Goal: Check status: Check status

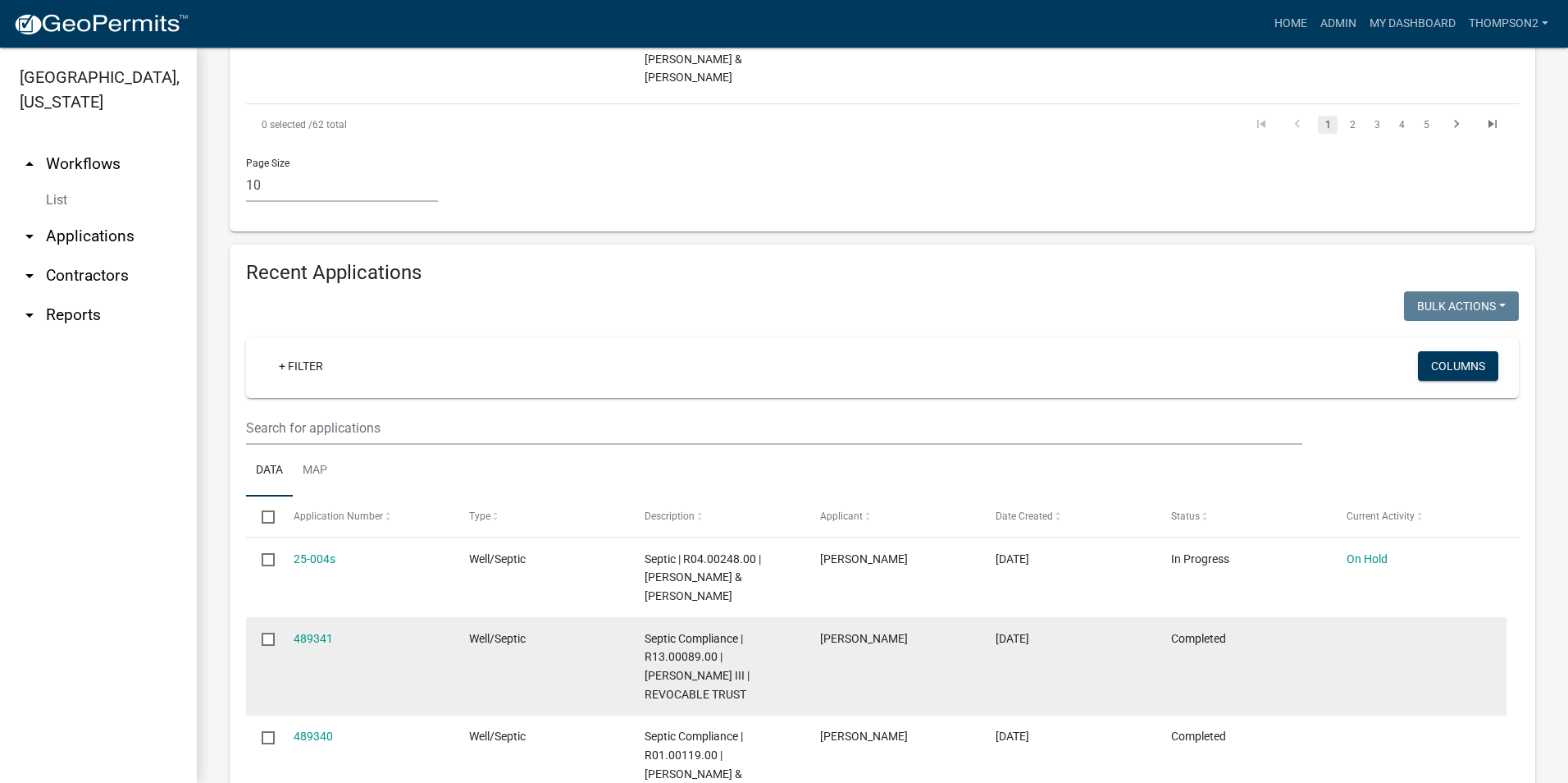
scroll to position [1477, 0]
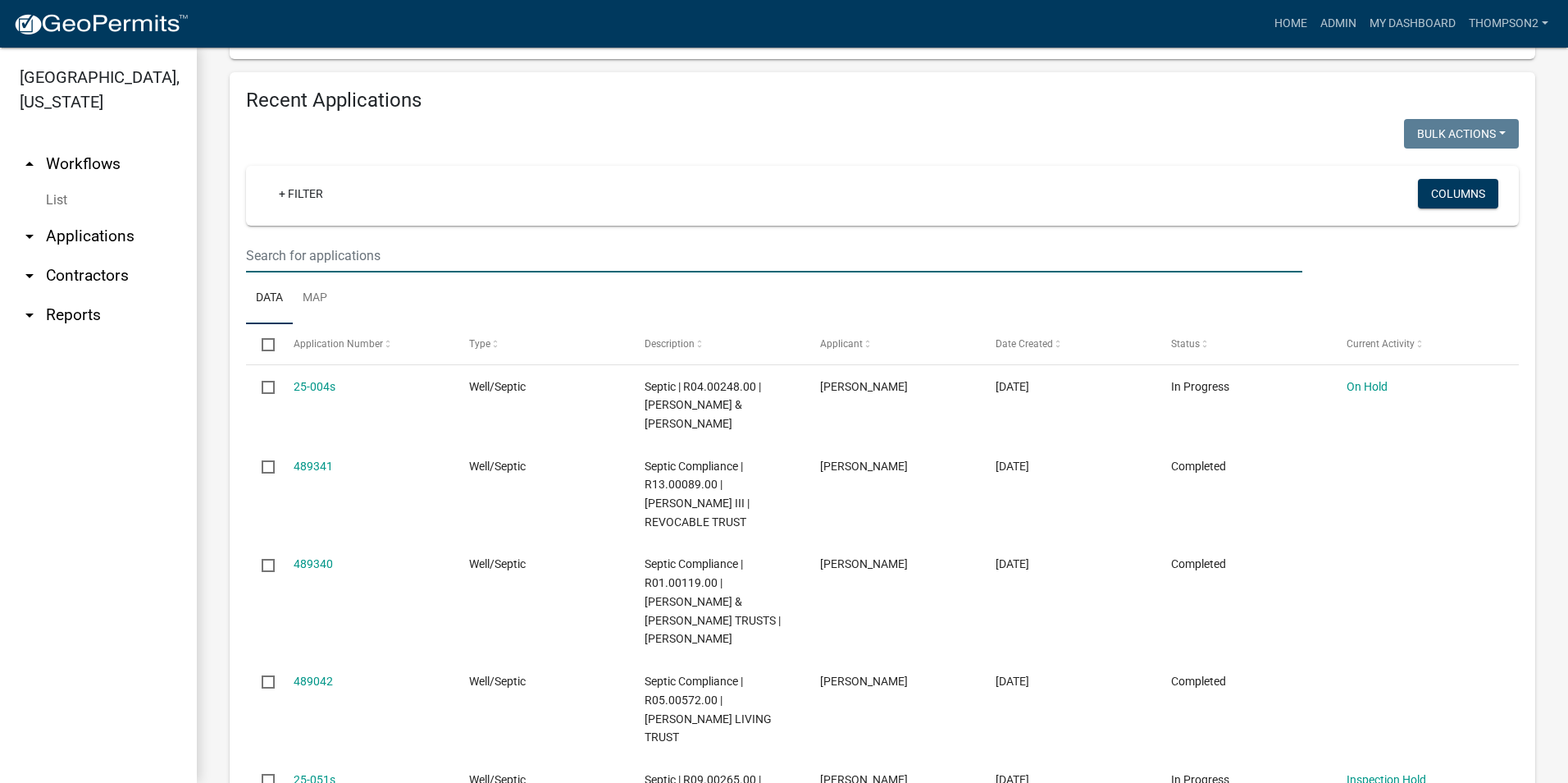
click at [289, 255] on input "text" at bounding box center [774, 256] width 1057 height 33
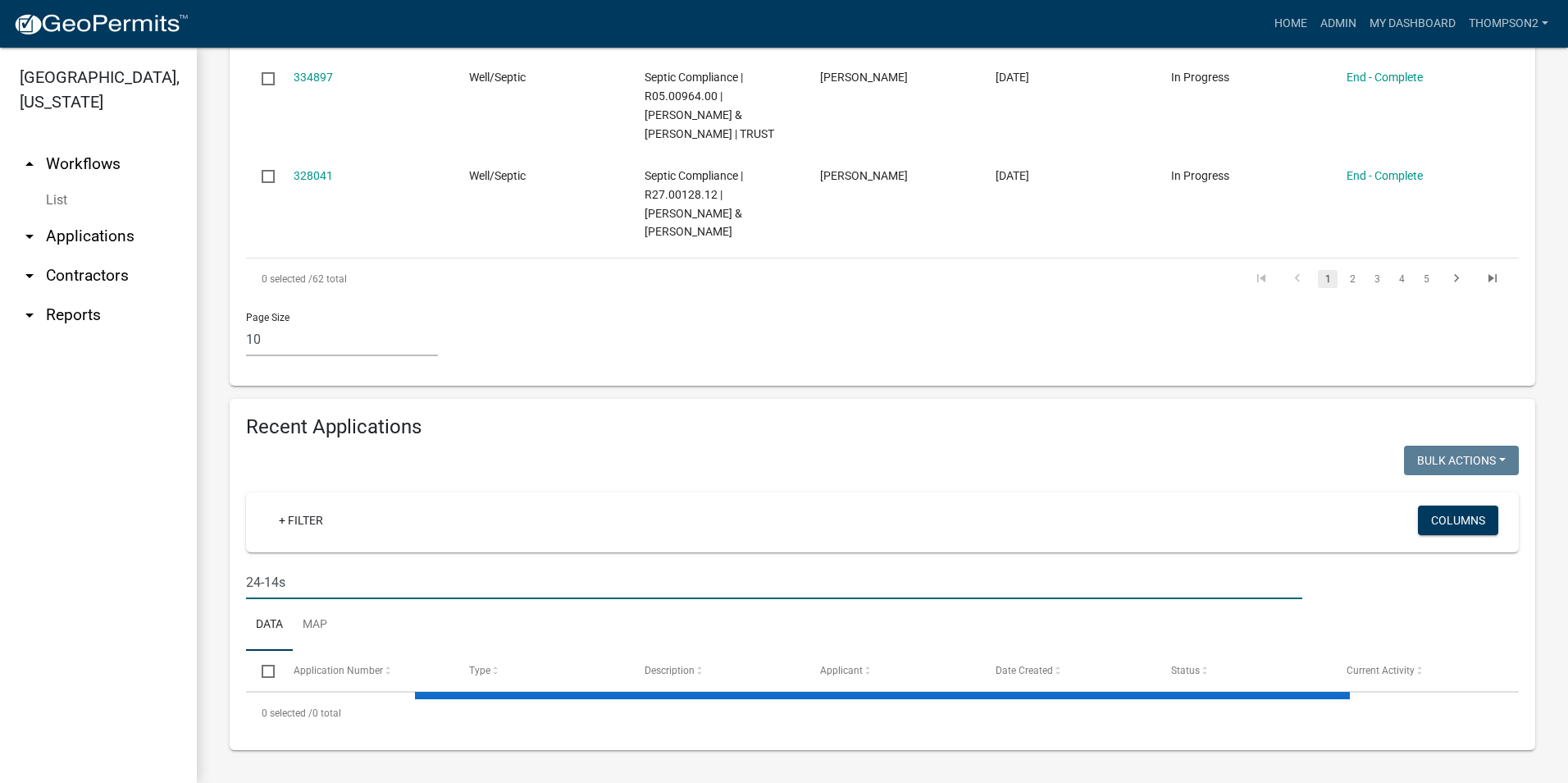
scroll to position [1192, 0]
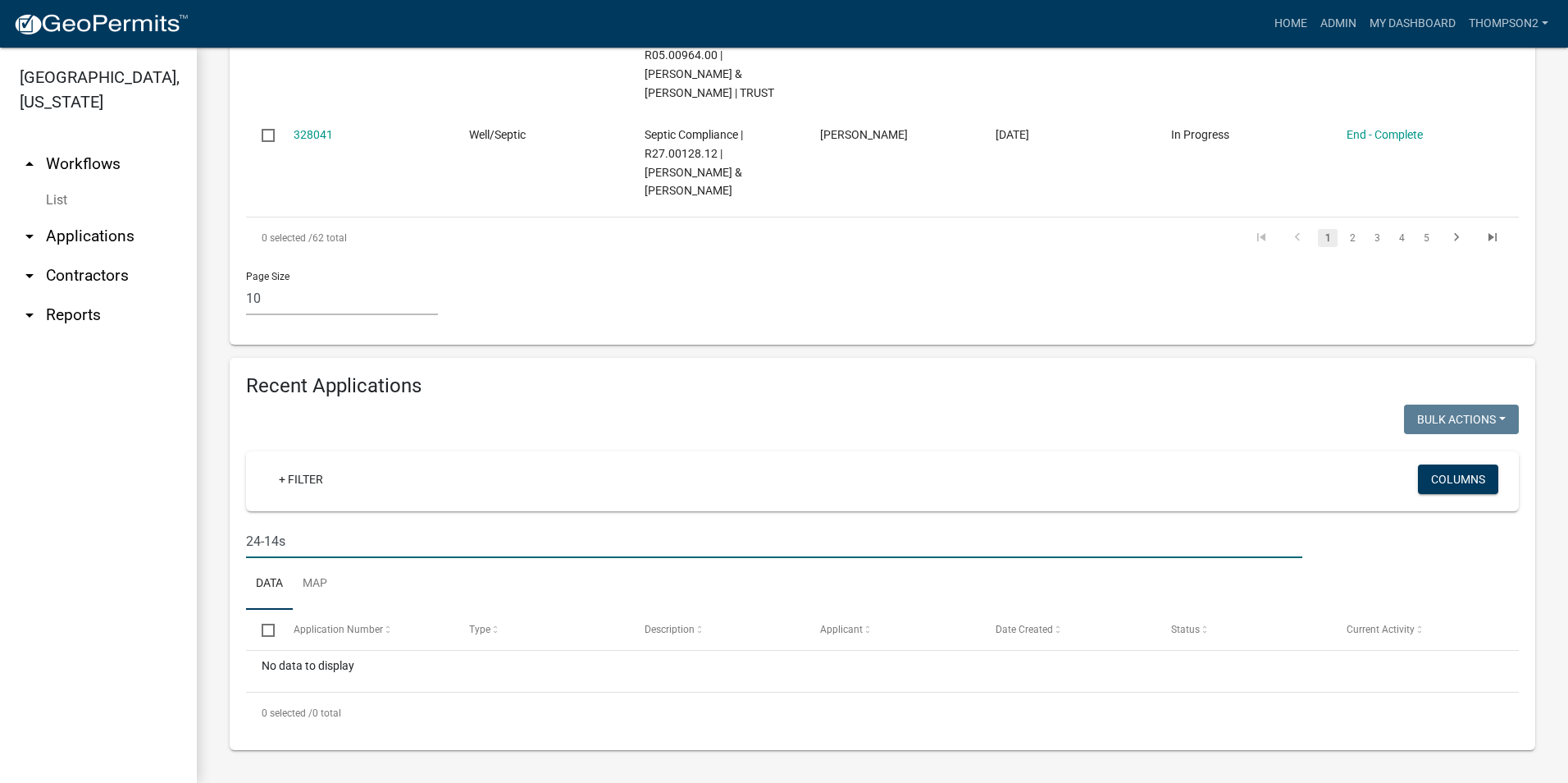
click at [265, 543] on input "24-14s" at bounding box center [774, 541] width 1057 height 33
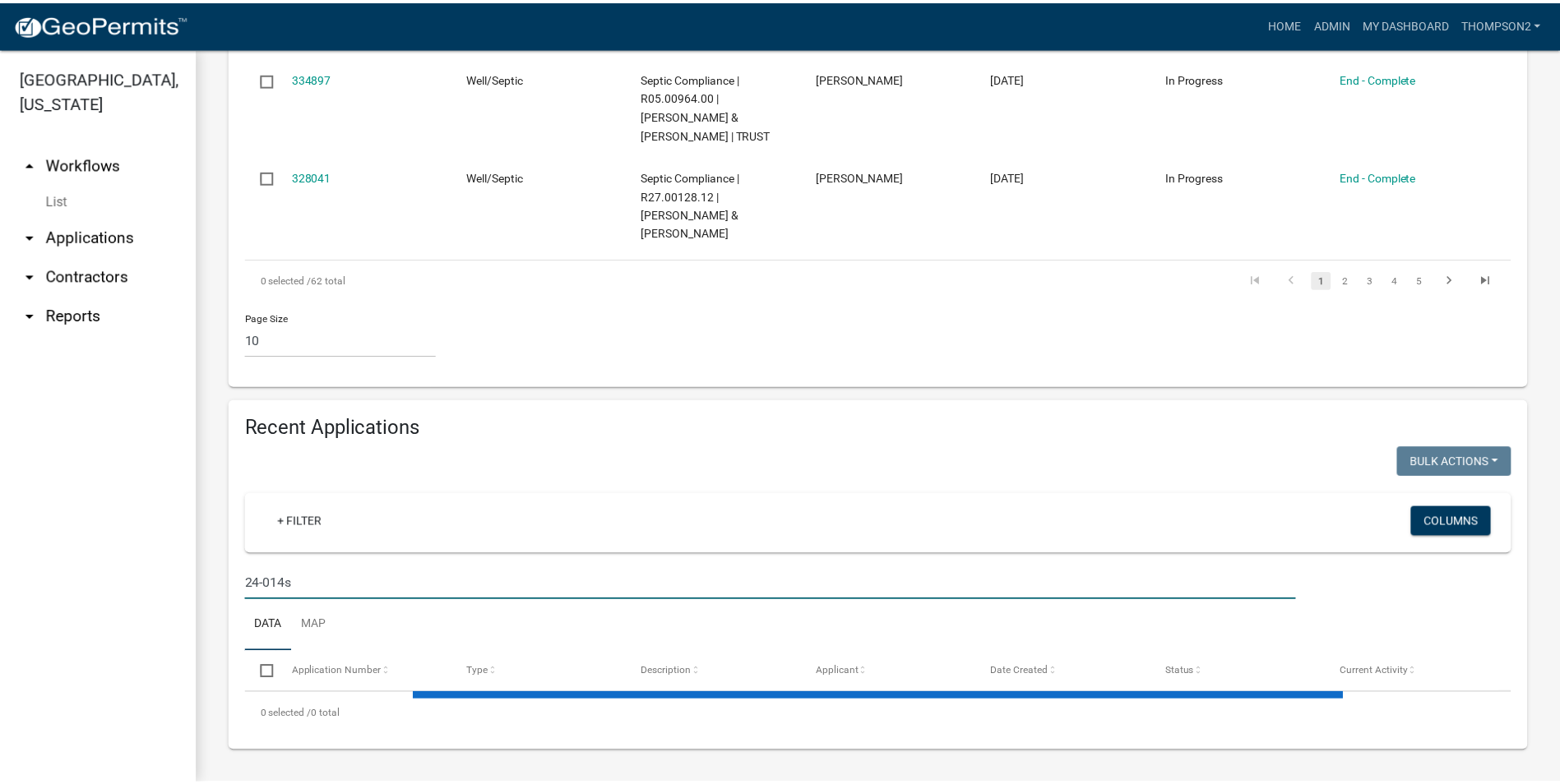
scroll to position [1199, 0]
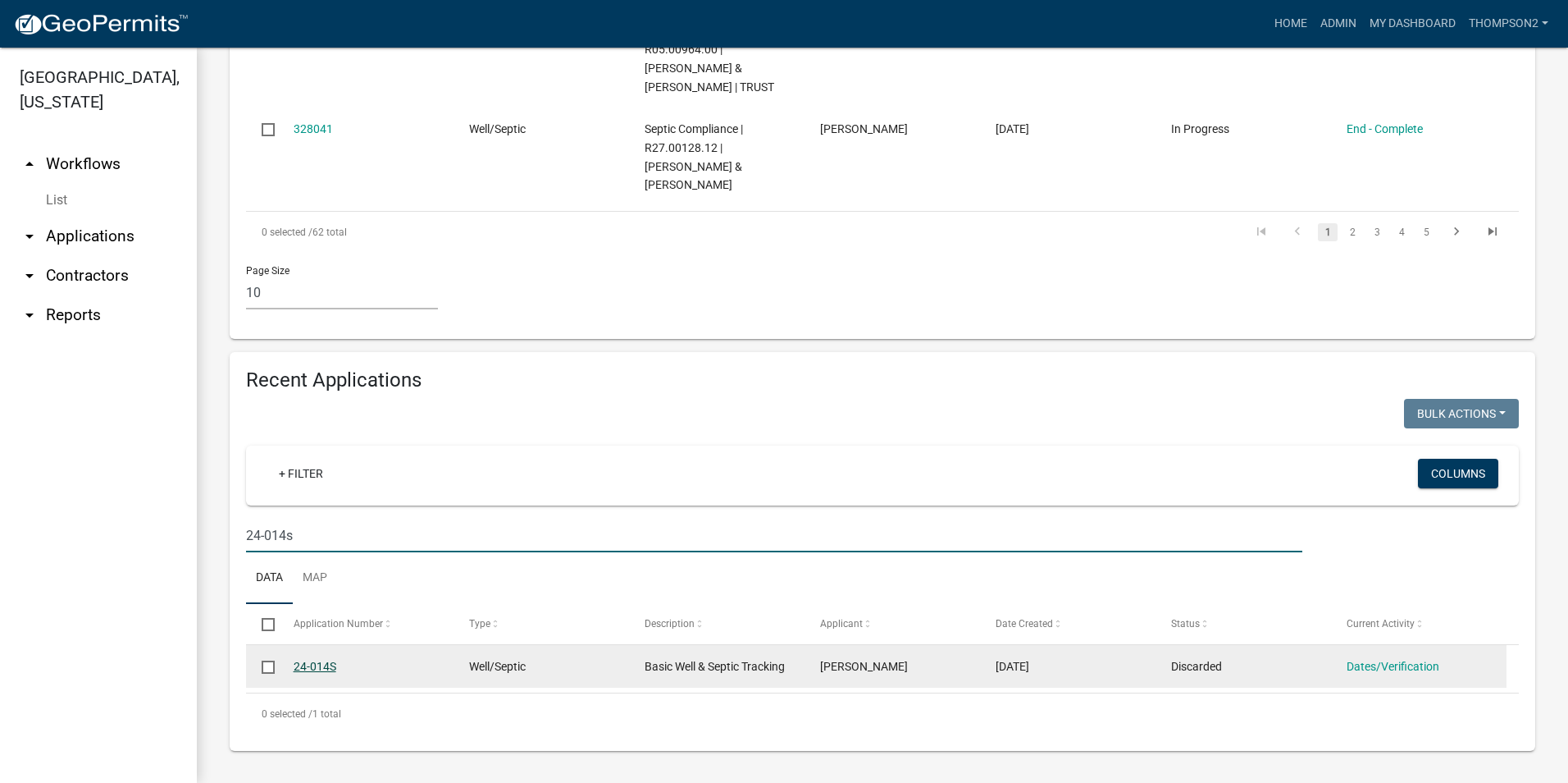
type input "24-014s"
click at [325, 668] on link "24-014S" at bounding box center [315, 665] width 43 height 13
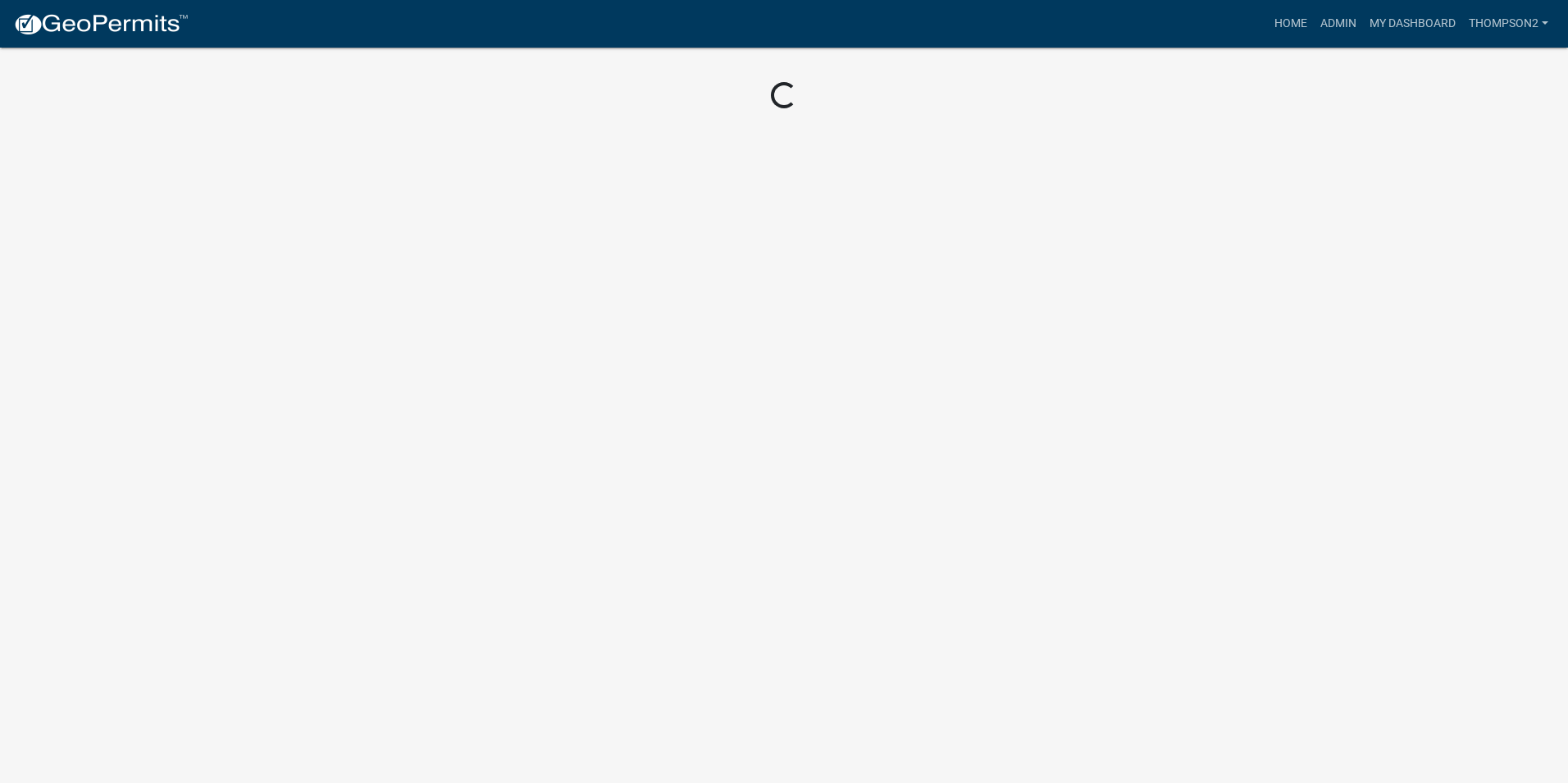
click at [325, 668] on body "Internet Explorer does NOT work with GeoPermits. Get a new browser for more sec…" at bounding box center [784, 391] width 1568 height 783
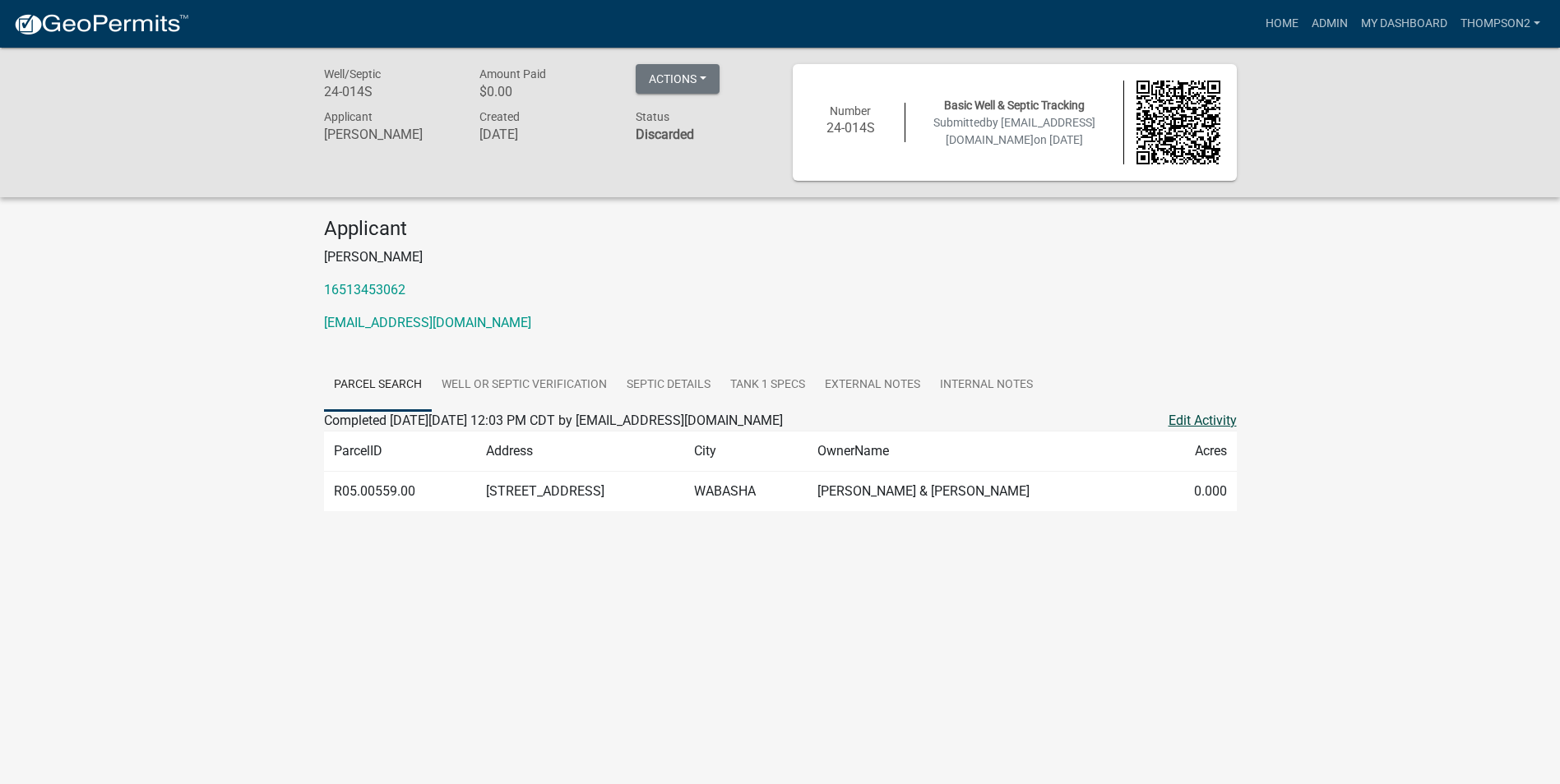
click at [1210, 422] on link "Edit Activity" at bounding box center [1203, 421] width 69 height 20
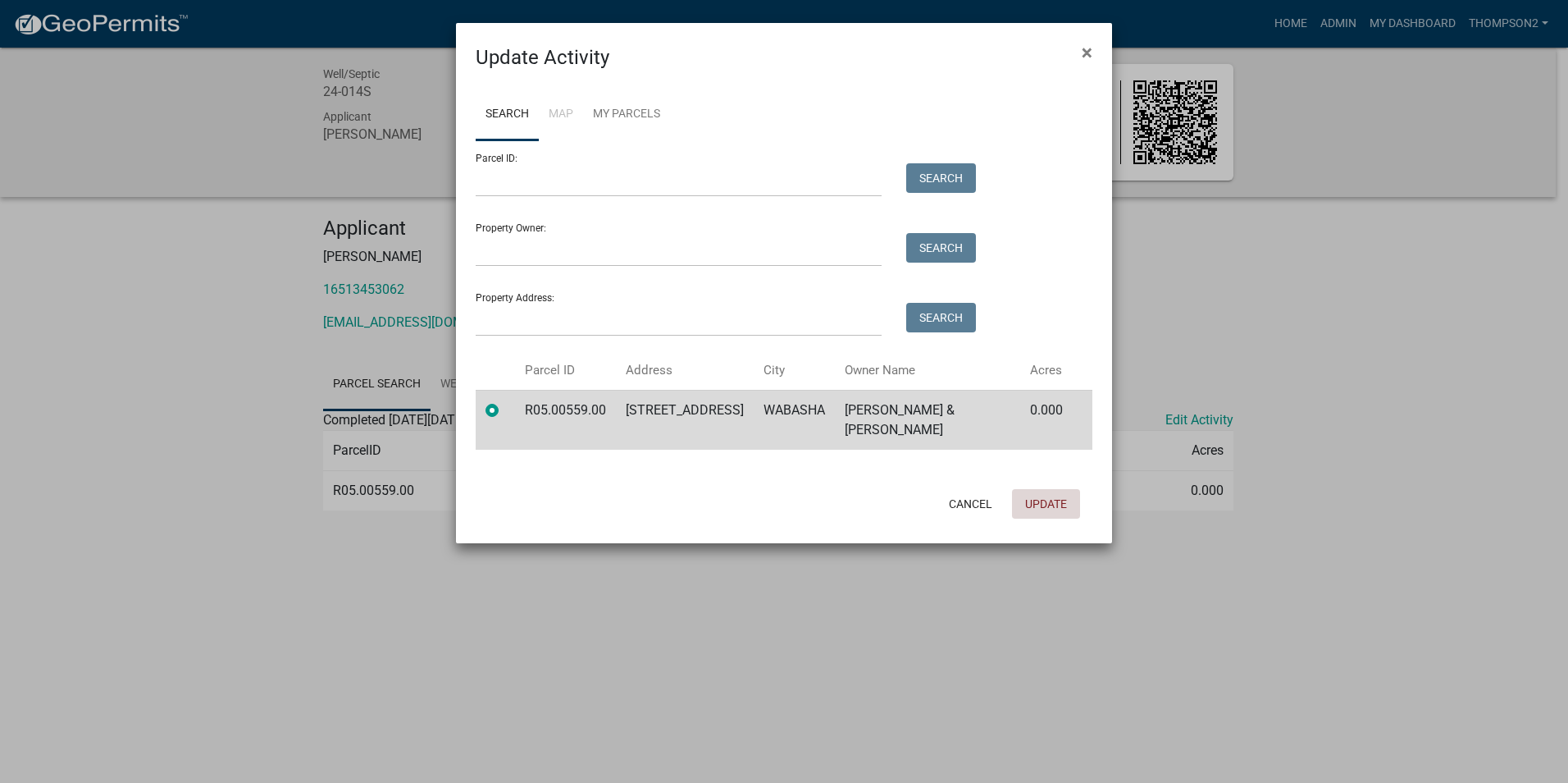
click at [1048, 511] on button "Update" at bounding box center [1046, 504] width 69 height 29
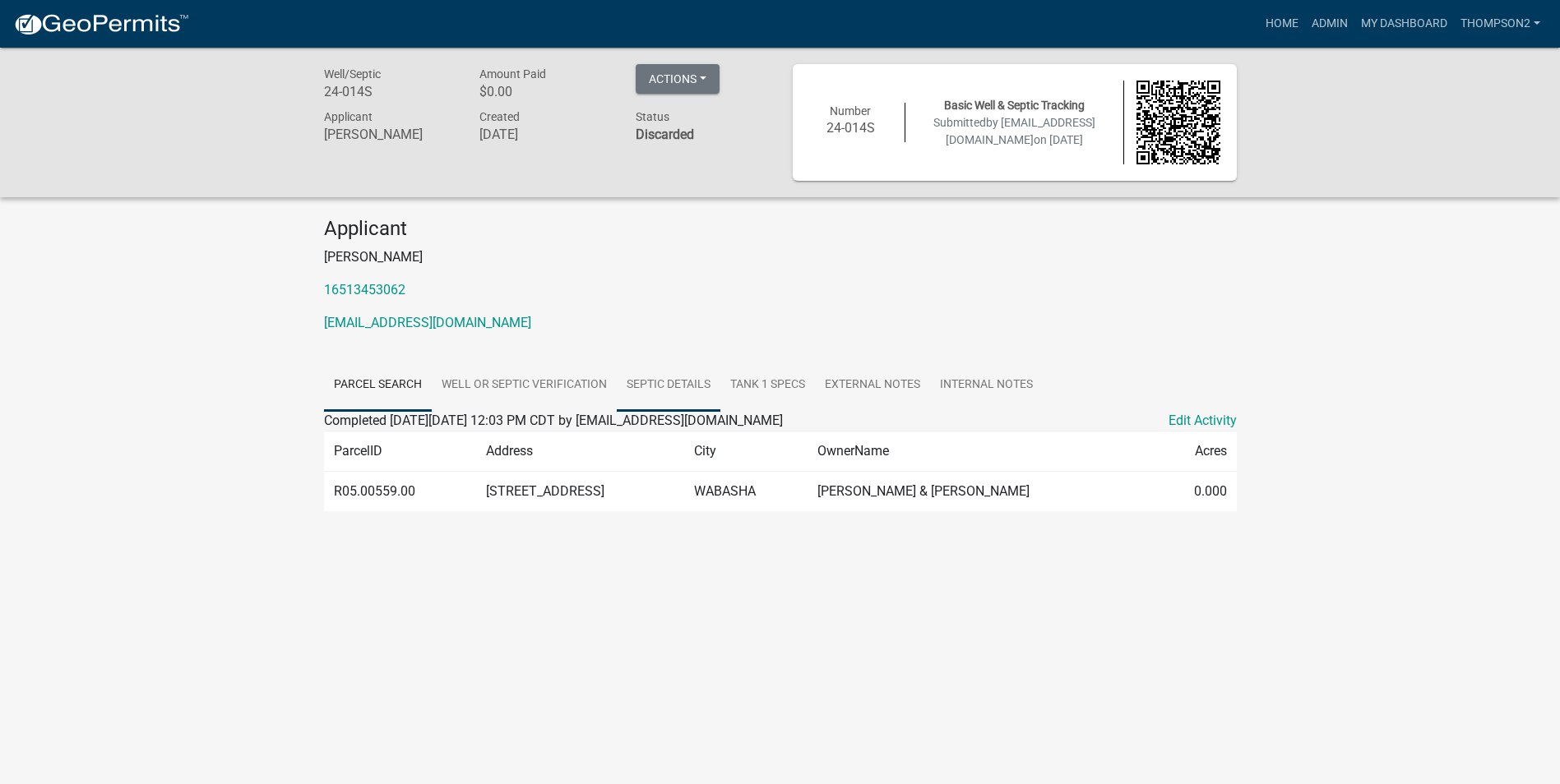
click at [649, 377] on link "Septic Details" at bounding box center [669, 386] width 104 height 53
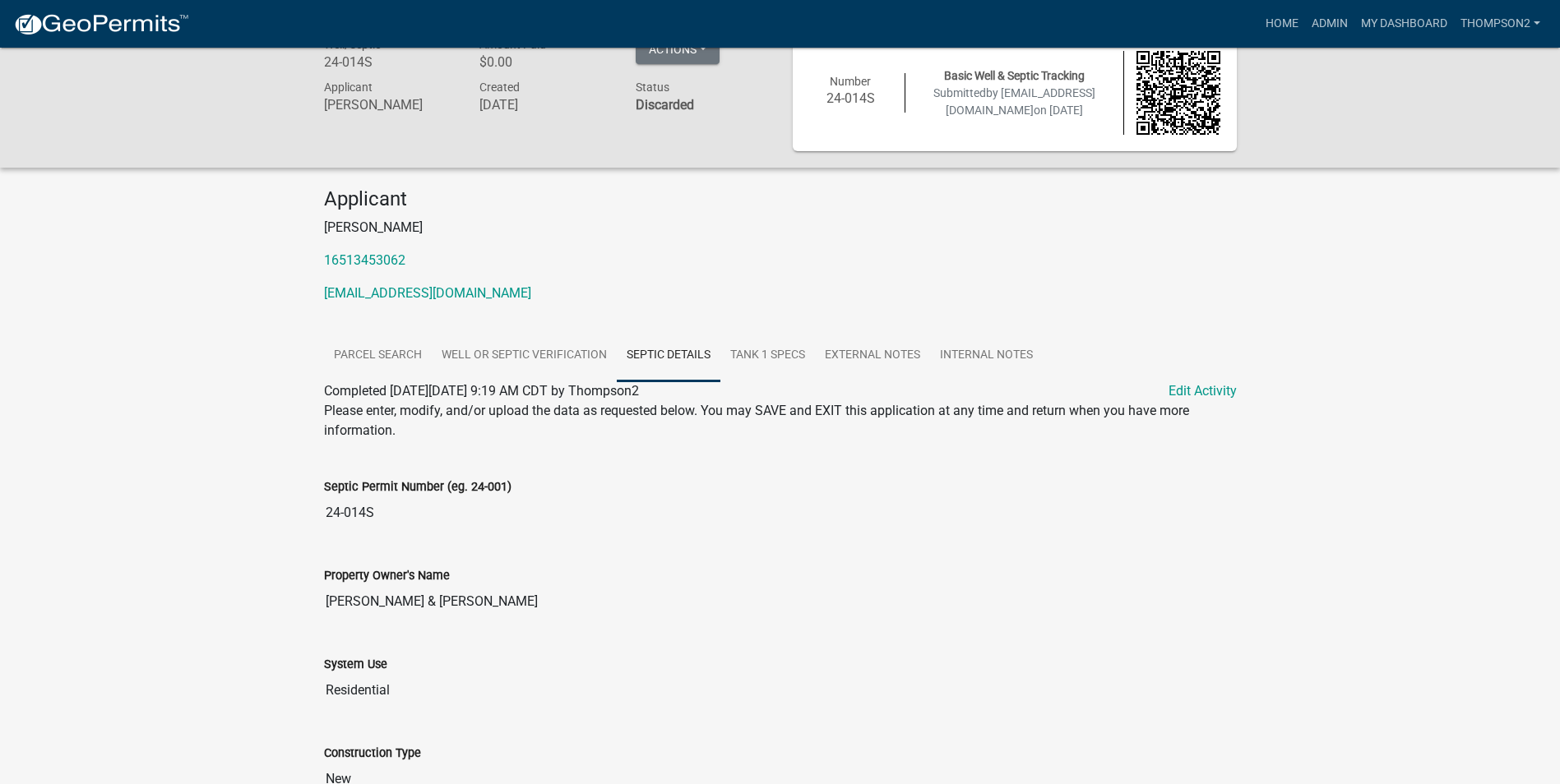
scroll to position [18, 0]
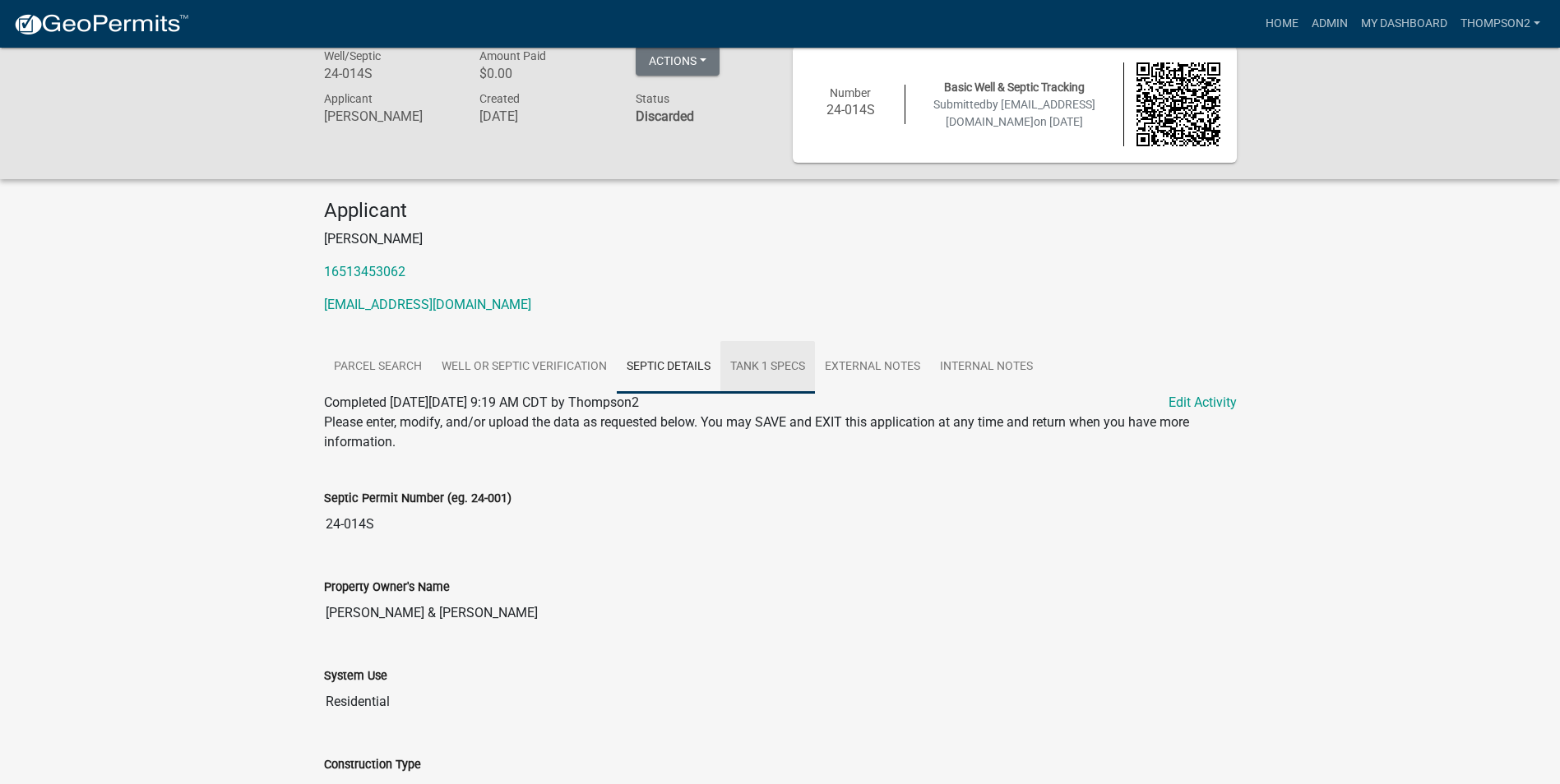
click at [794, 373] on link "Tank 1 Specs" at bounding box center [768, 368] width 94 height 53
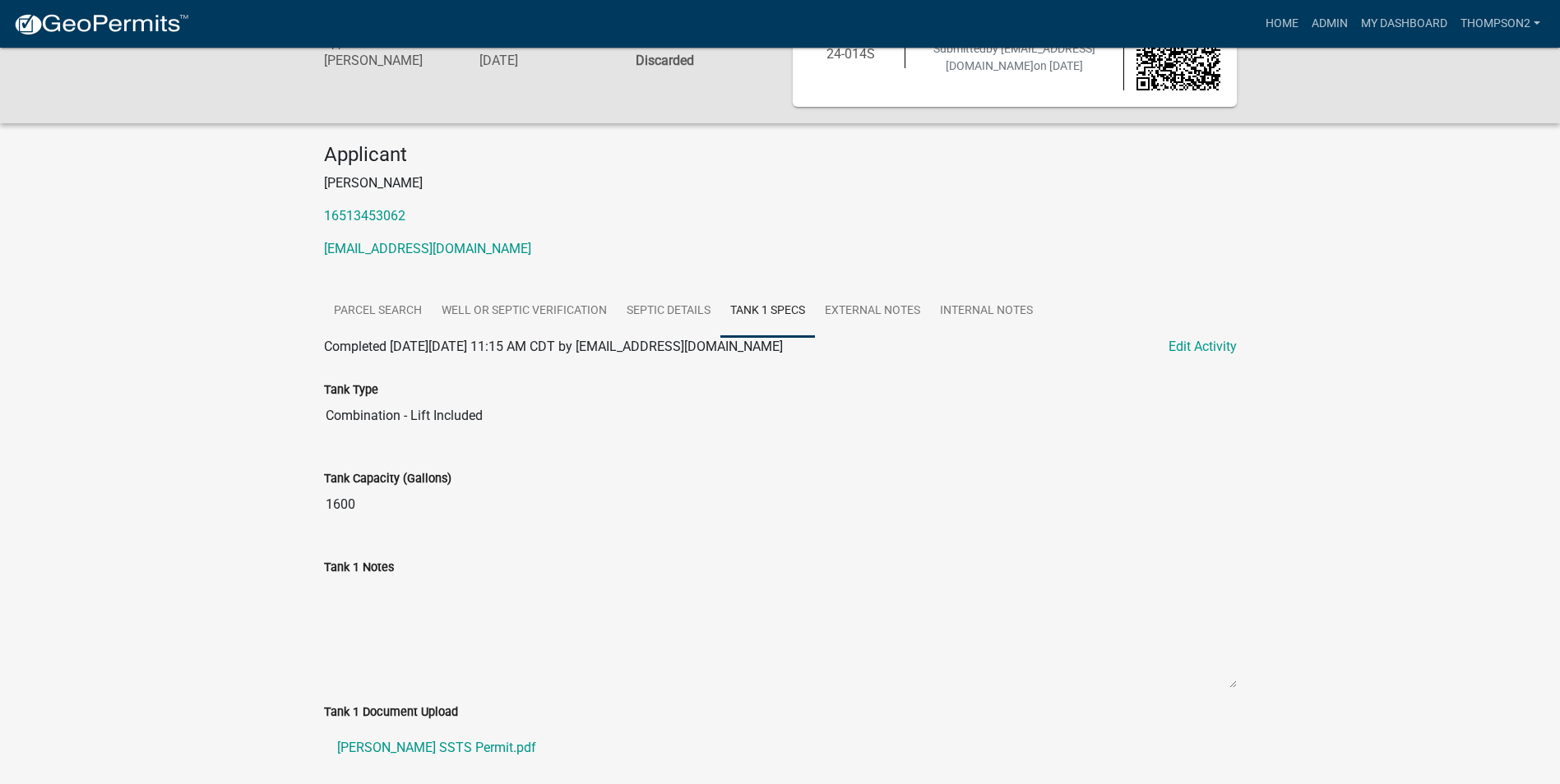
scroll to position [180, 0]
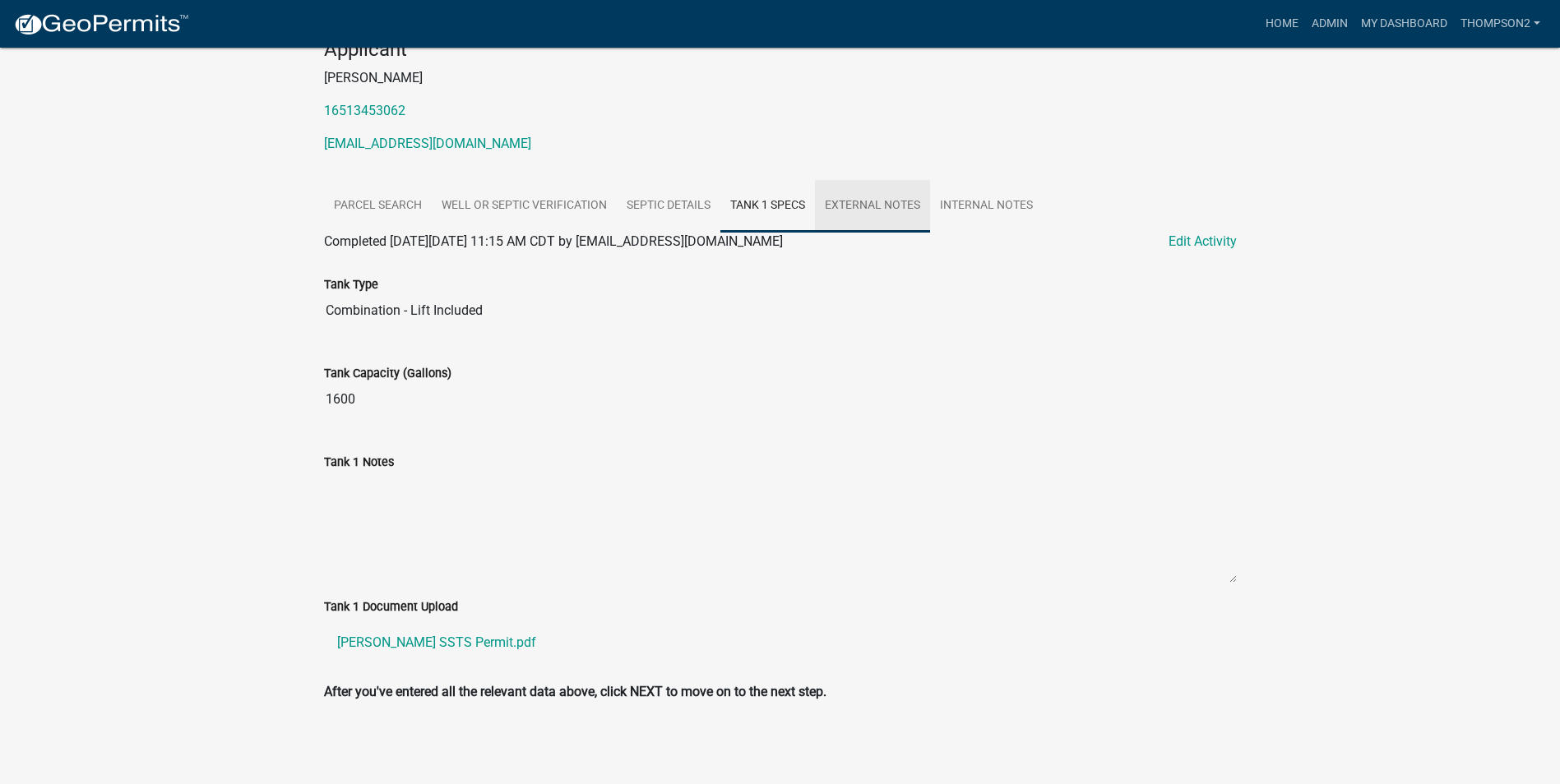
click at [882, 210] on link "External Notes" at bounding box center [872, 206] width 115 height 53
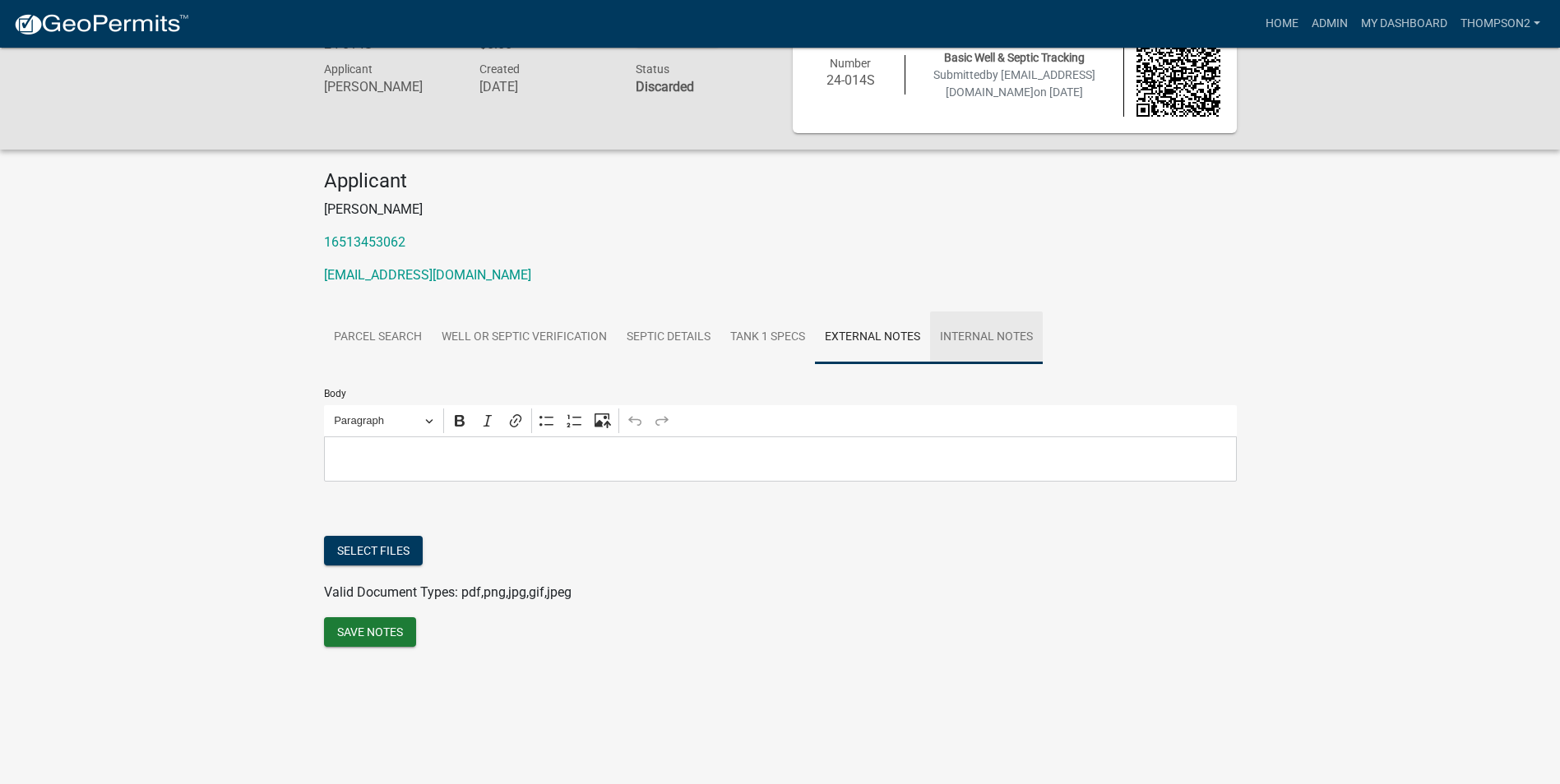
click at [975, 335] on link "Internal Notes" at bounding box center [986, 338] width 113 height 53
click at [679, 331] on link "Septic Details" at bounding box center [669, 338] width 104 height 53
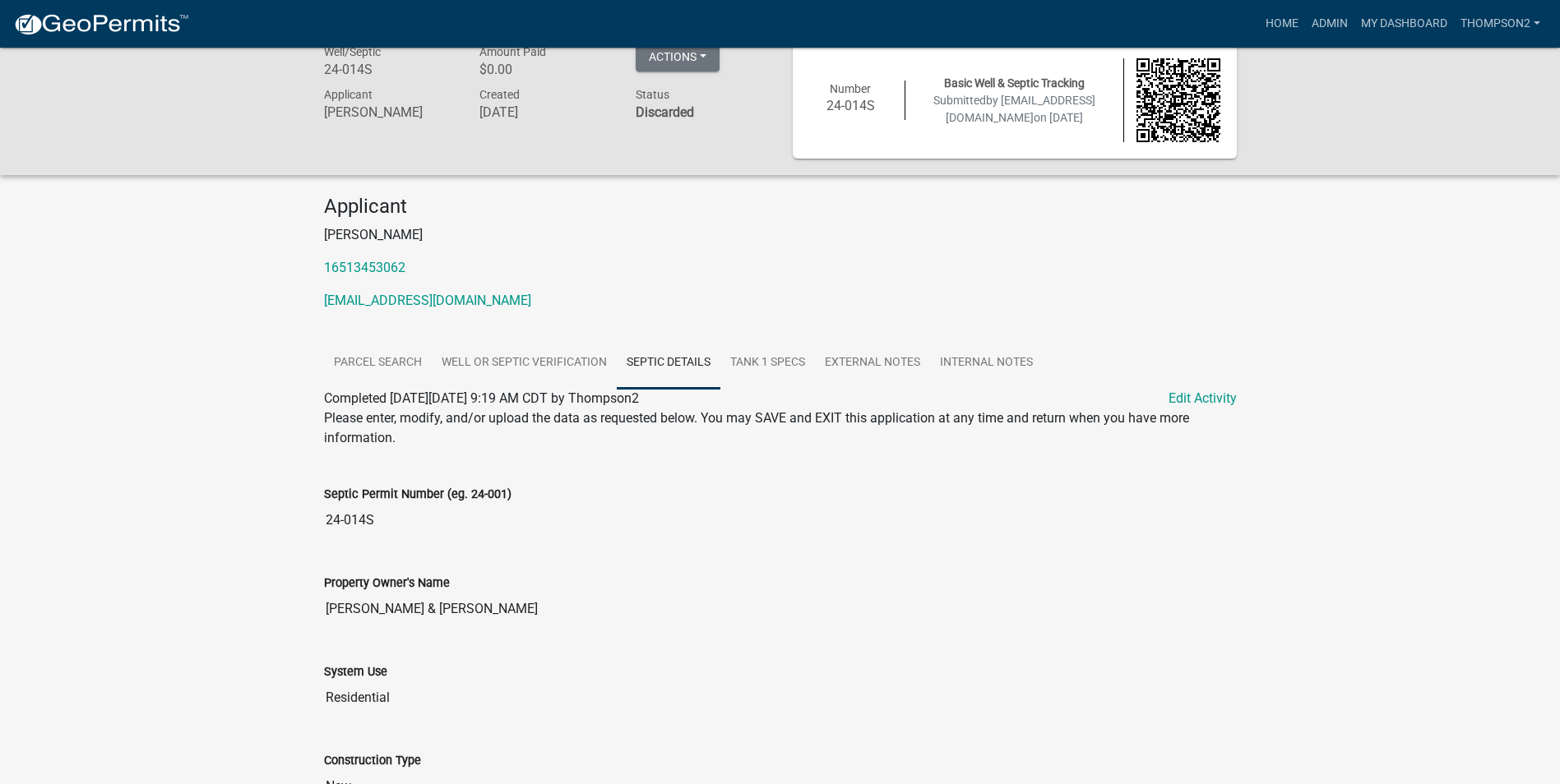
scroll to position [18, 0]
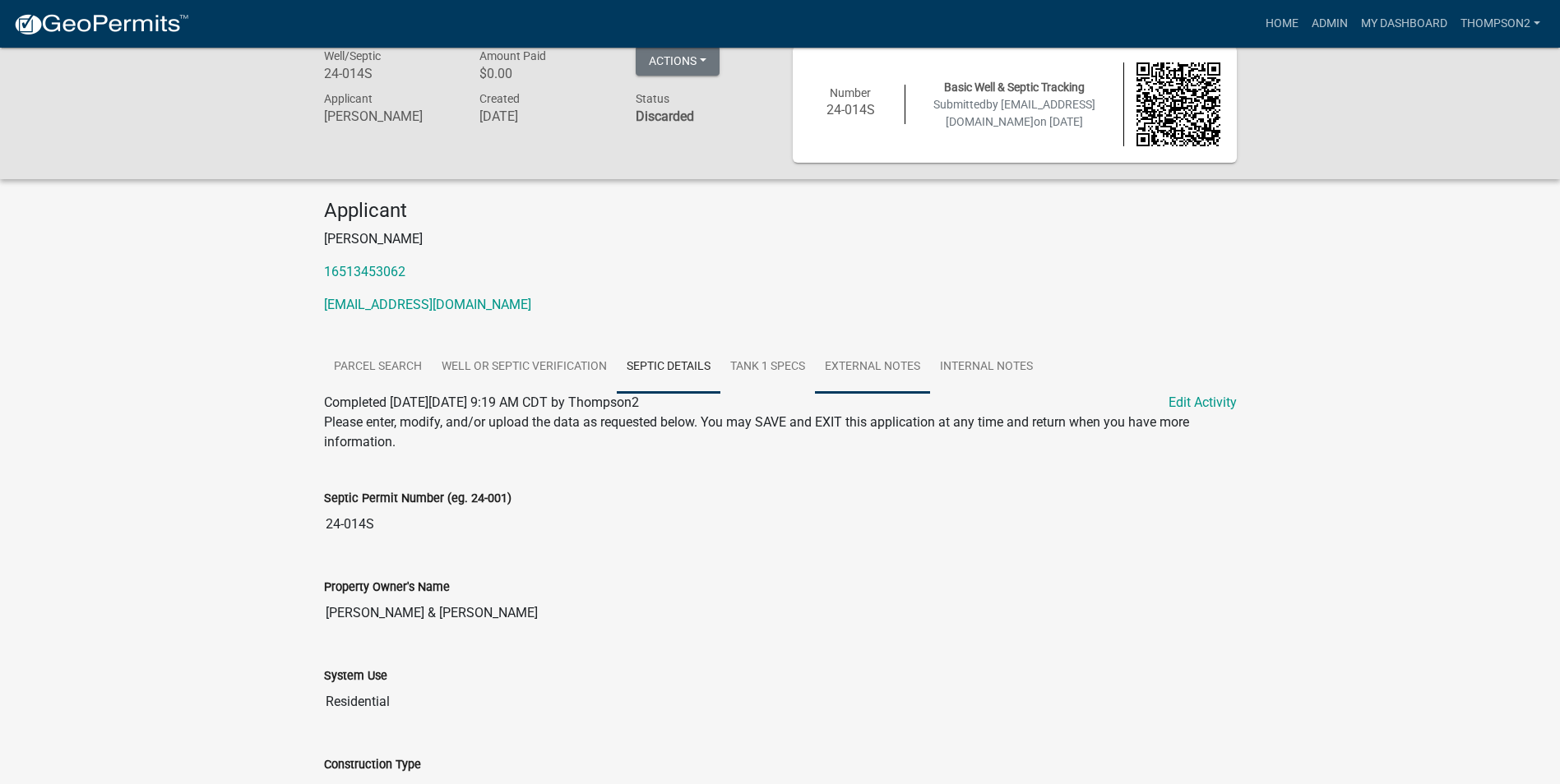
click at [866, 359] on link "External Notes" at bounding box center [872, 368] width 115 height 53
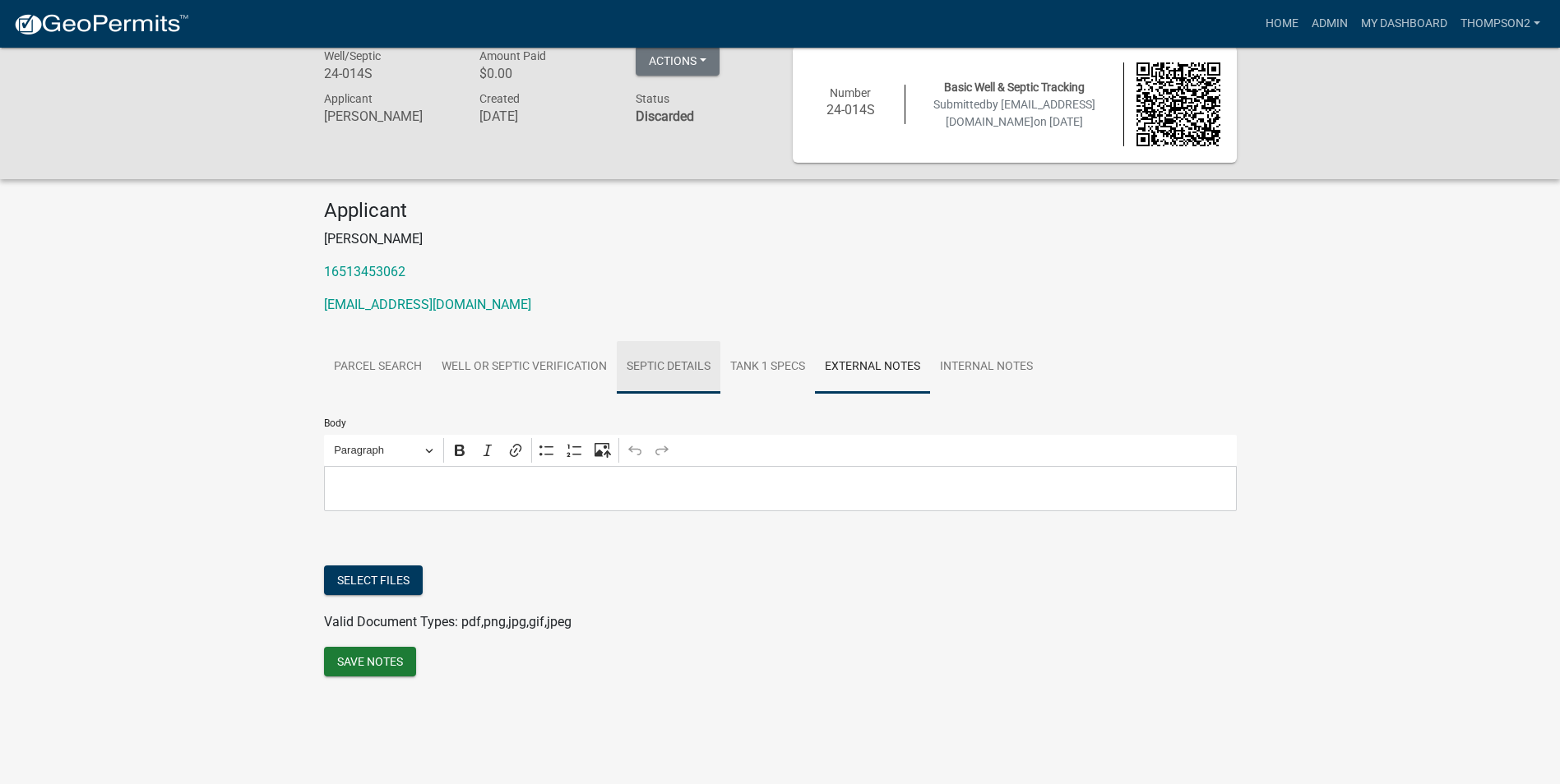
click at [713, 368] on link "Septic Details" at bounding box center [669, 368] width 104 height 53
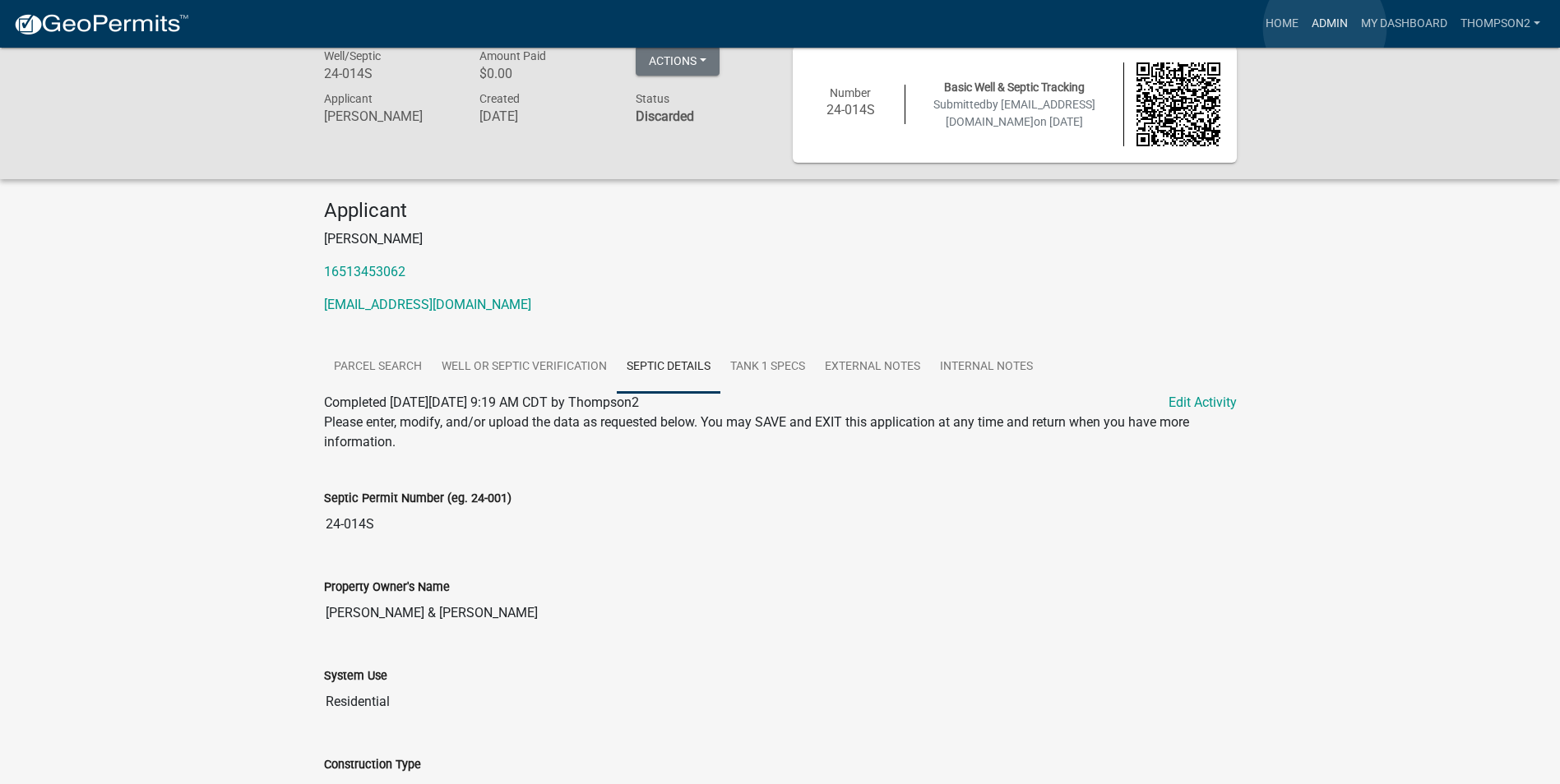
click at [1324, 27] on link "Admin" at bounding box center [1329, 24] width 49 height 31
